Goal: Task Accomplishment & Management: Use online tool/utility

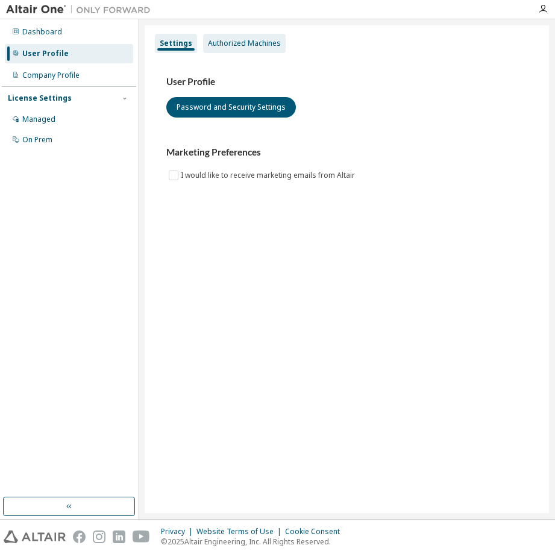
click at [213, 42] on div "Authorized Machines" at bounding box center [244, 44] width 73 height 10
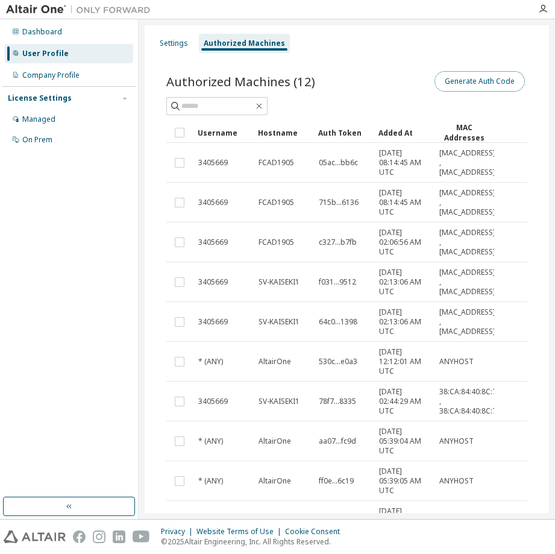
click at [502, 82] on button "Generate Auth Code" at bounding box center [480, 81] width 90 height 20
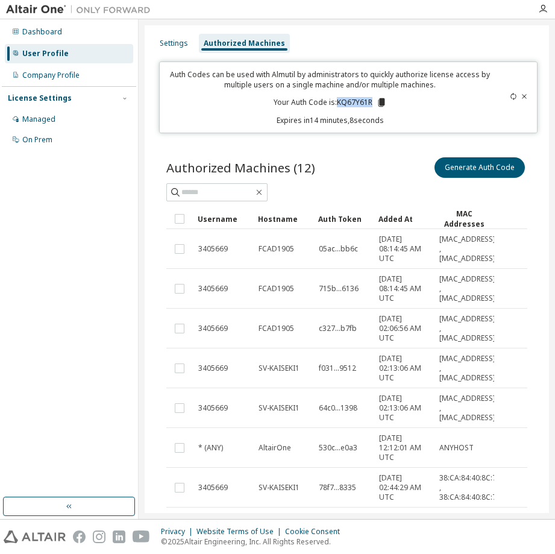
drag, startPoint x: 370, startPoint y: 101, endPoint x: 335, endPoint y: 101, distance: 34.4
click at [335, 101] on p "Your Auth Code is: KQ67Y61R" at bounding box center [330, 102] width 113 height 11
copy p "KQ67Y61R"
click at [541, 5] on icon "button" at bounding box center [543, 9] width 10 height 10
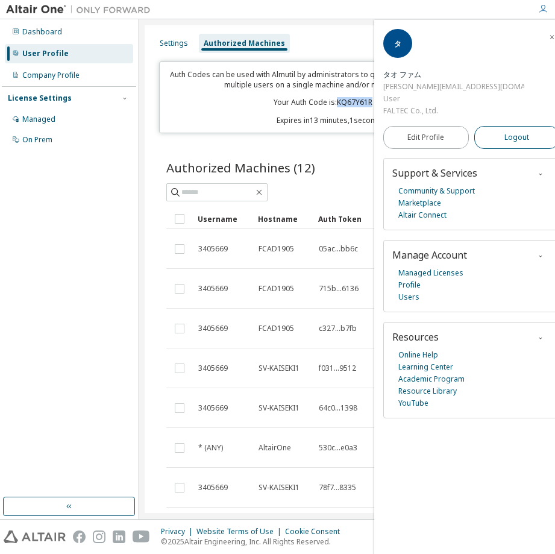
click at [505, 131] on span "Logout" at bounding box center [517, 137] width 25 height 12
